Goal: Transaction & Acquisition: Subscribe to service/newsletter

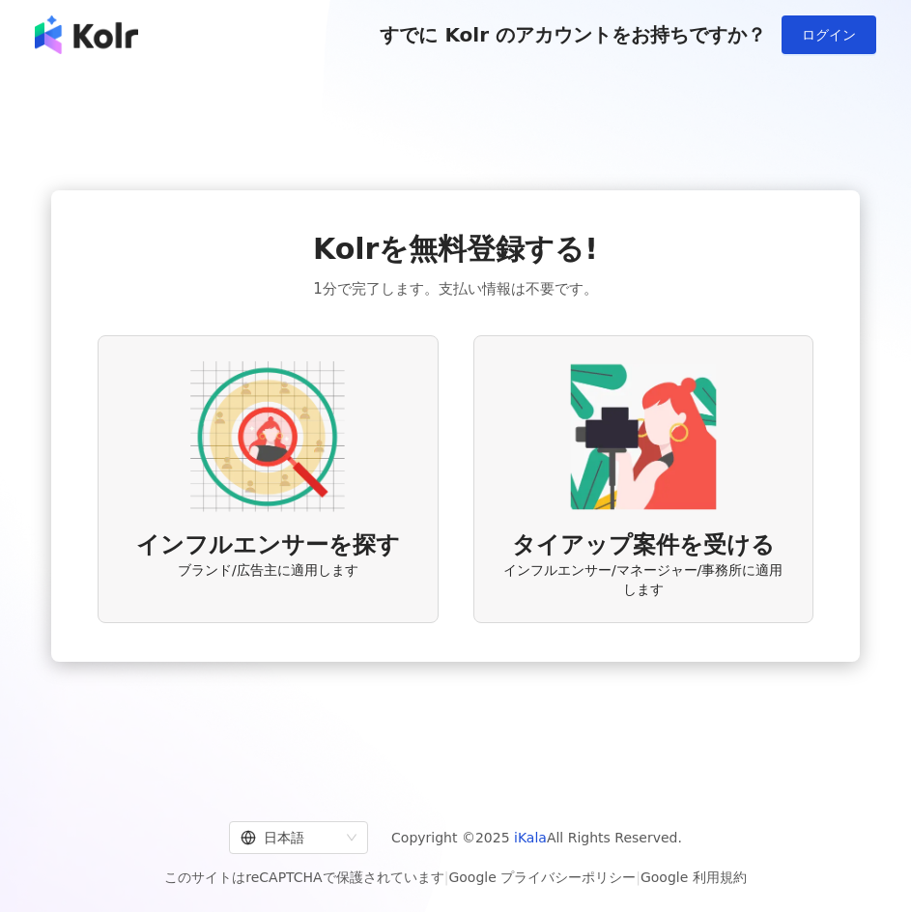
click at [364, 473] on div "インフルエンサーを探す ブランド/広告主に適用します" at bounding box center [268, 479] width 340 height 289
click at [283, 387] on img at bounding box center [267, 436] width 155 height 155
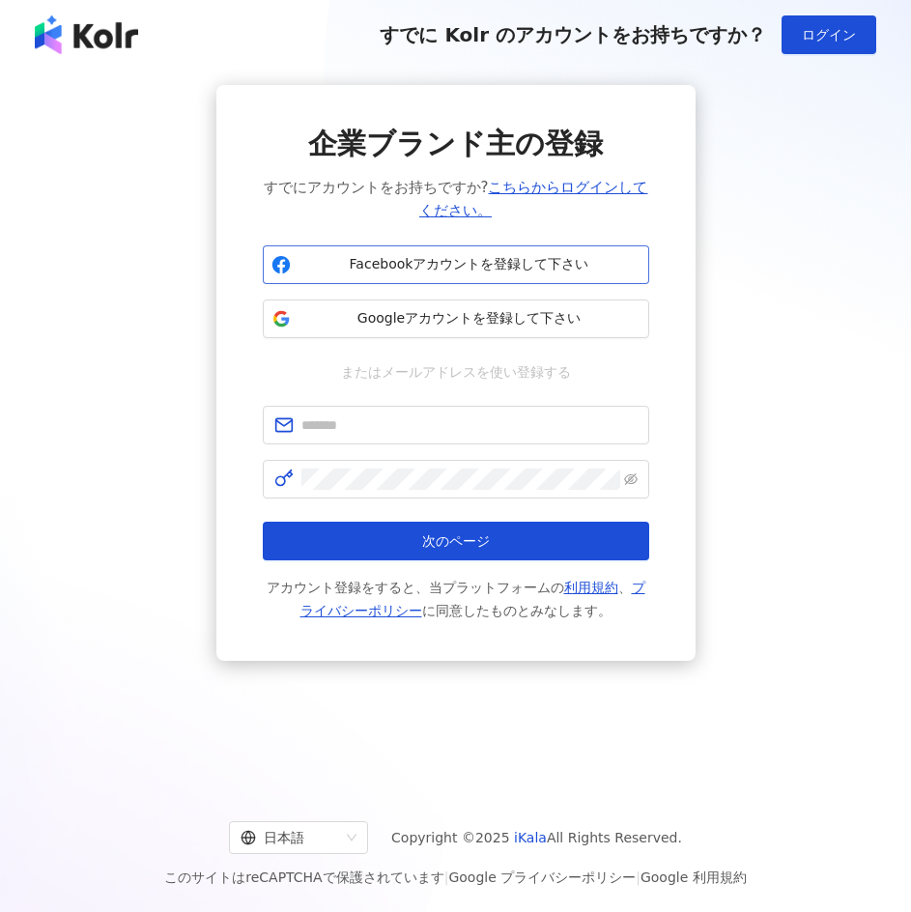
click at [346, 259] on span "Facebookアカウントを登録して下さい" at bounding box center [470, 264] width 342 height 19
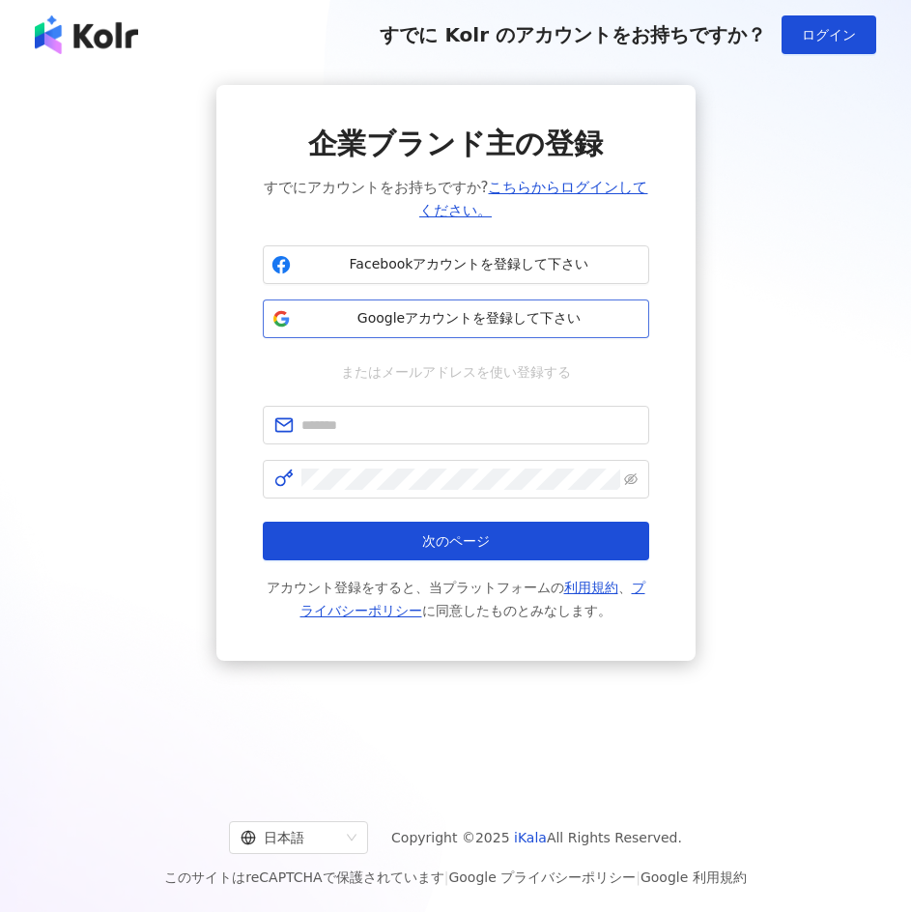
click at [418, 318] on span "Googleアカウントを登録して下さい" at bounding box center [470, 318] width 342 height 19
